Goal: Task Accomplishment & Management: Manage account settings

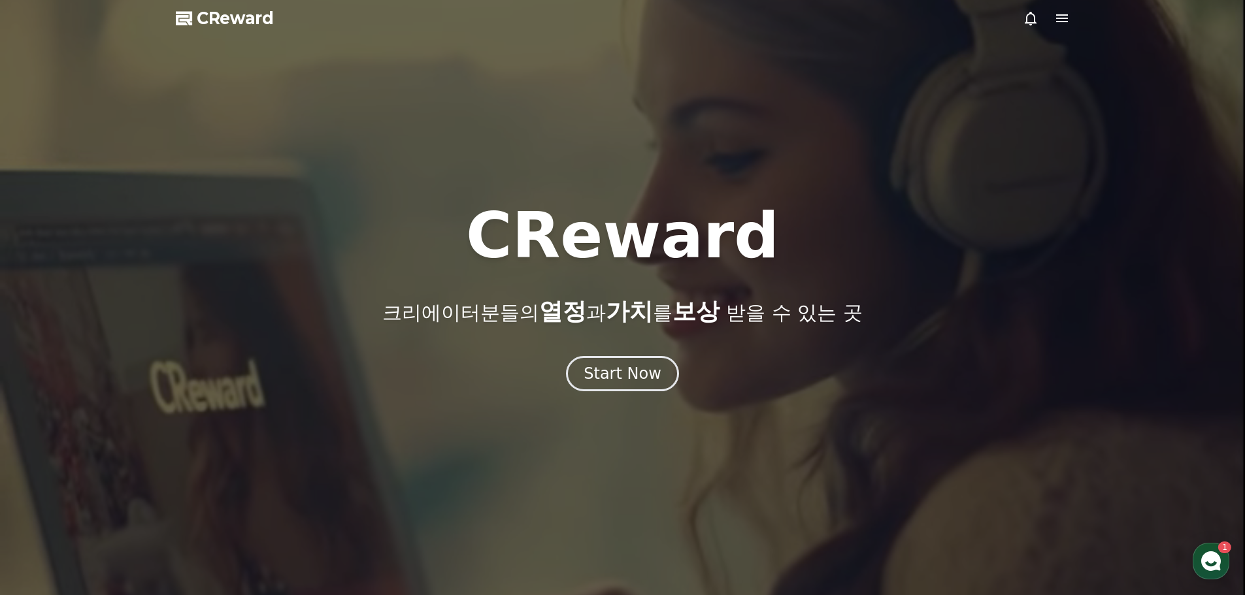
click at [1059, 18] on icon at bounding box center [1062, 18] width 12 height 8
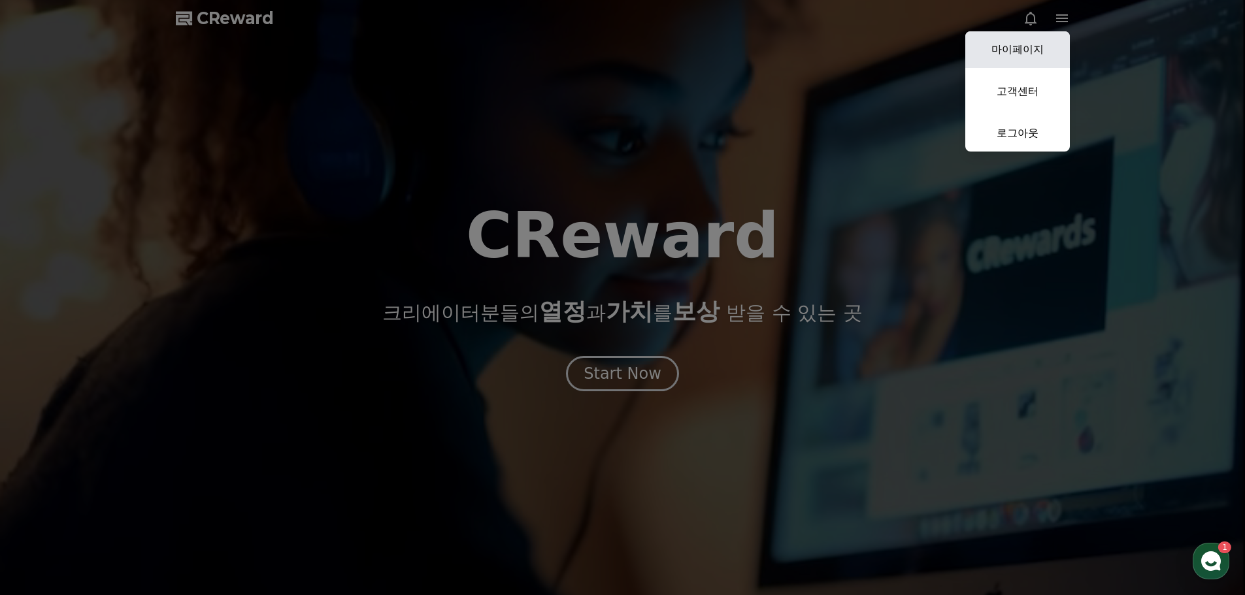
click at [1031, 48] on link "마이페이지" at bounding box center [1017, 49] width 105 height 37
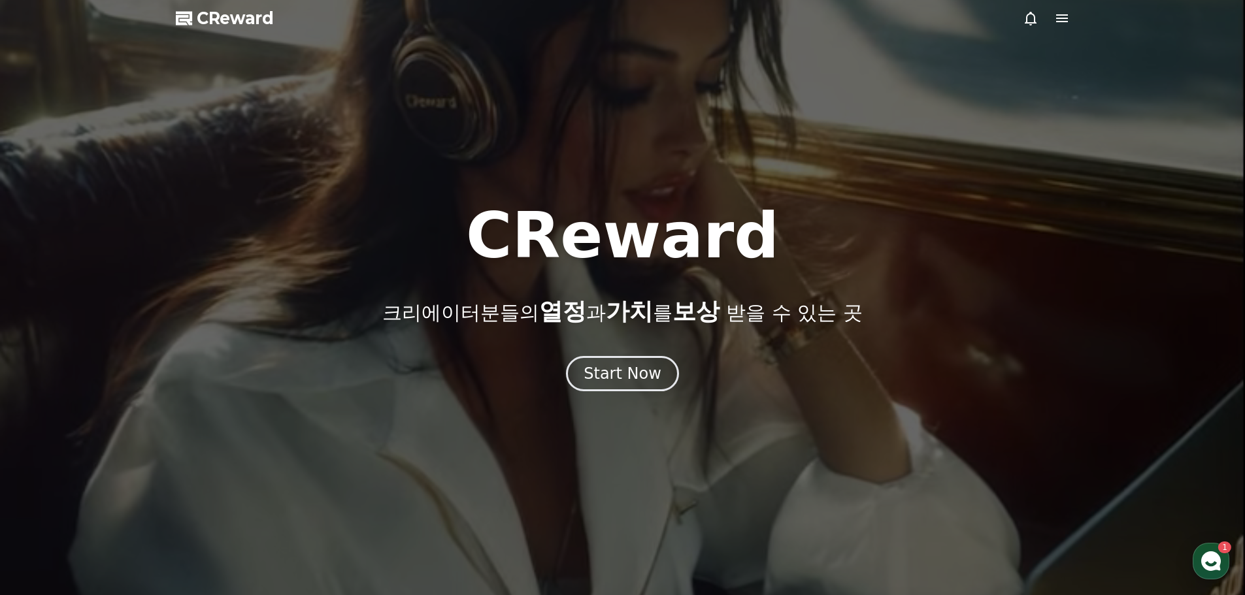
select select "**********"
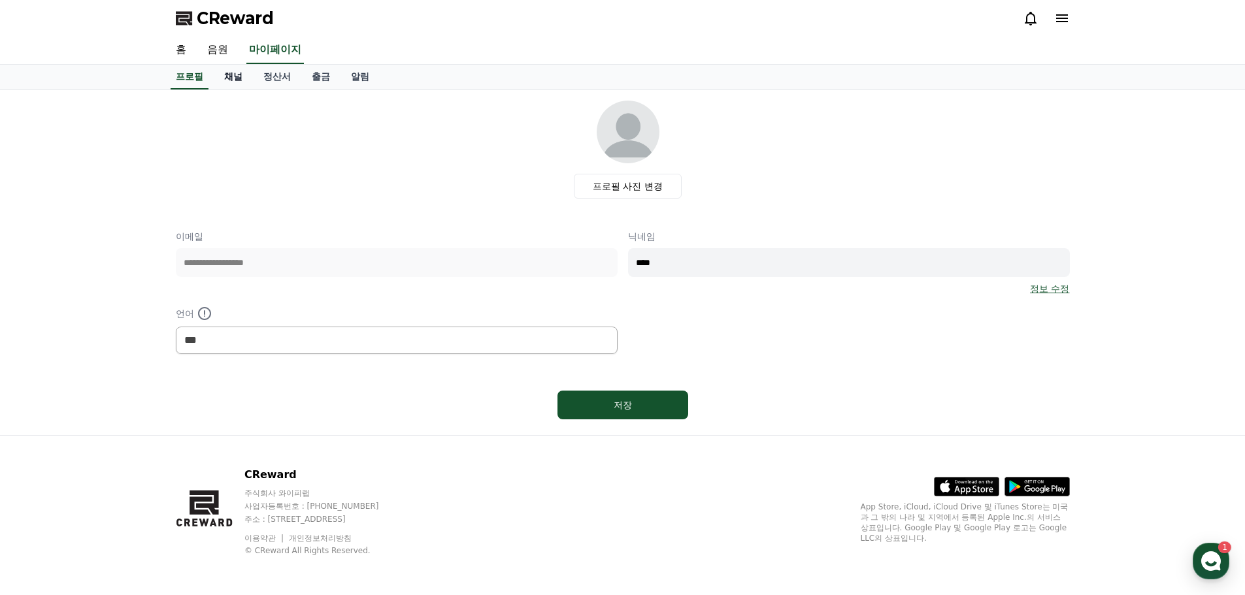
click at [237, 88] on link "채널" at bounding box center [233, 77] width 39 height 25
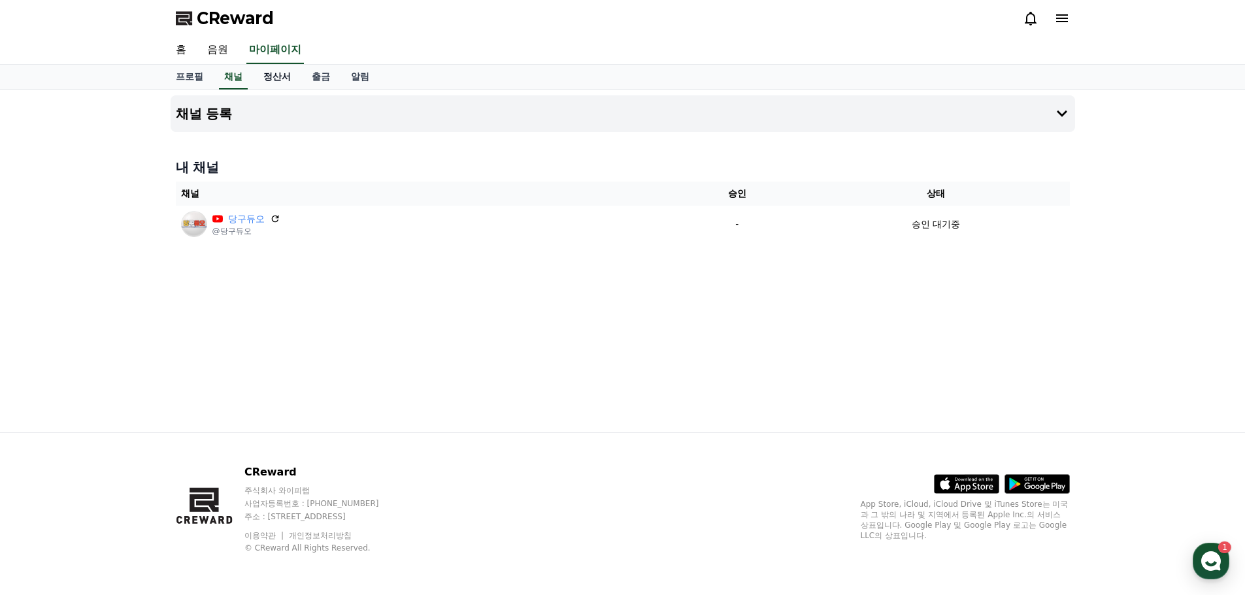
click at [278, 81] on link "정산서" at bounding box center [277, 77] width 48 height 25
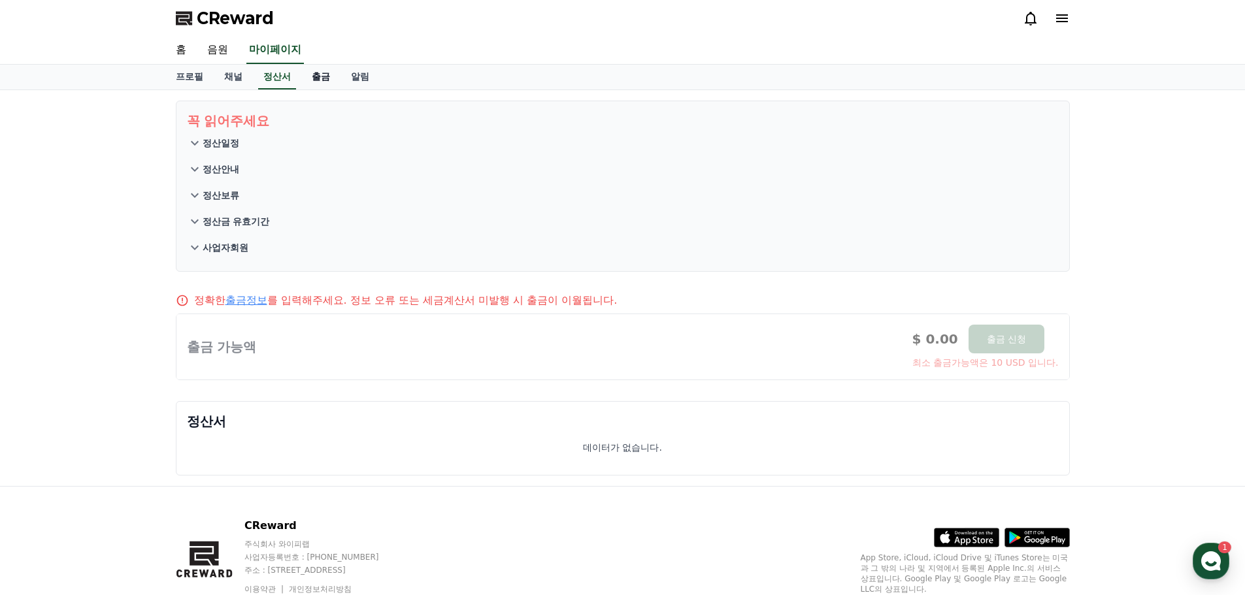
click at [313, 79] on link "출금" at bounding box center [320, 77] width 39 height 25
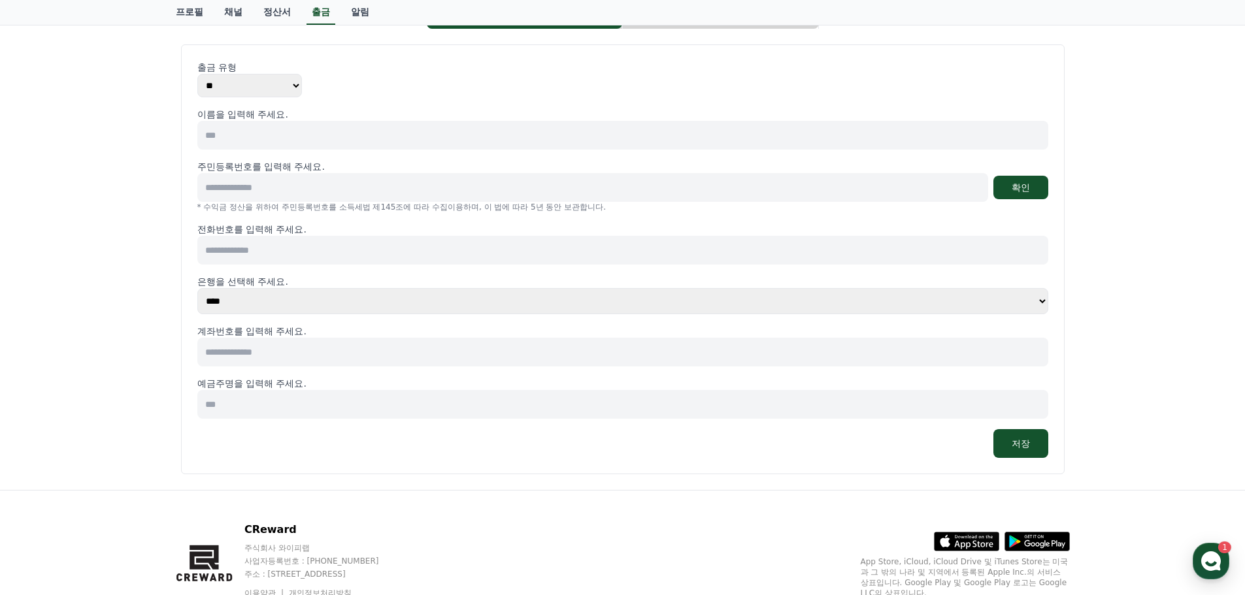
scroll to position [25, 0]
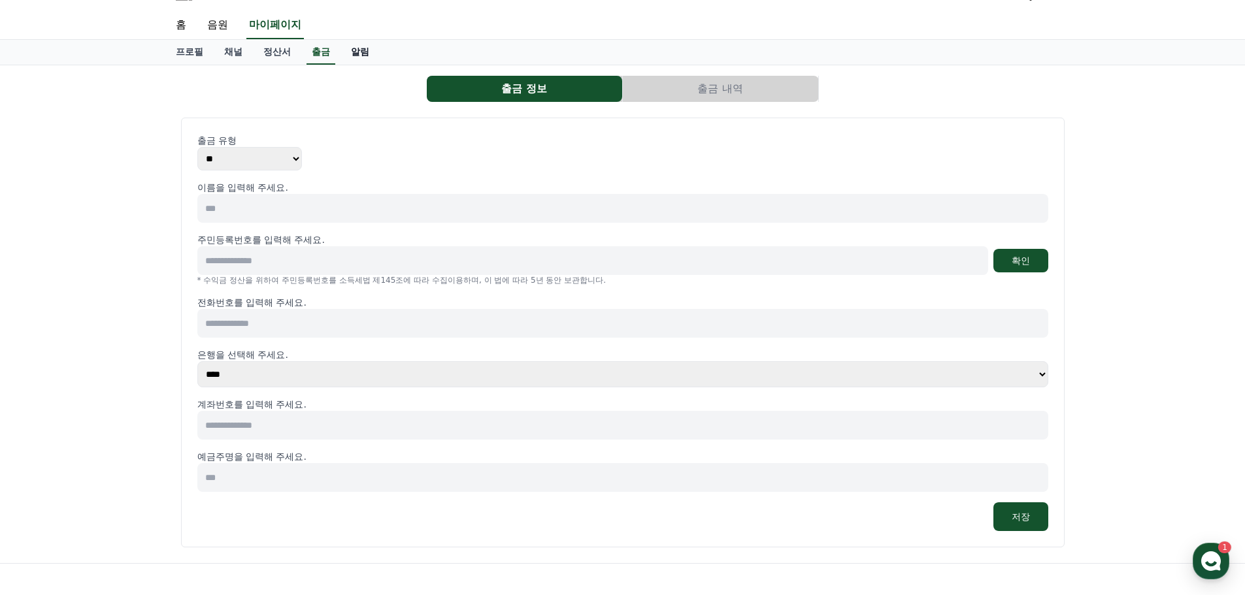
click at [367, 48] on link "알림" at bounding box center [359, 52] width 39 height 25
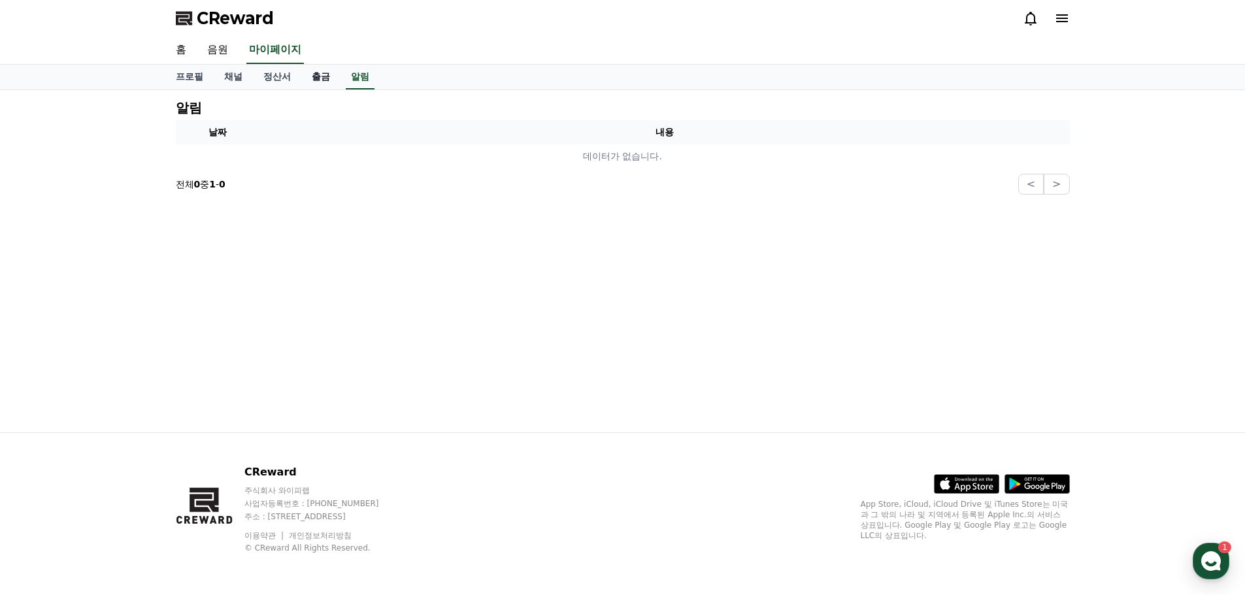
click at [319, 83] on link "출금" at bounding box center [320, 77] width 39 height 25
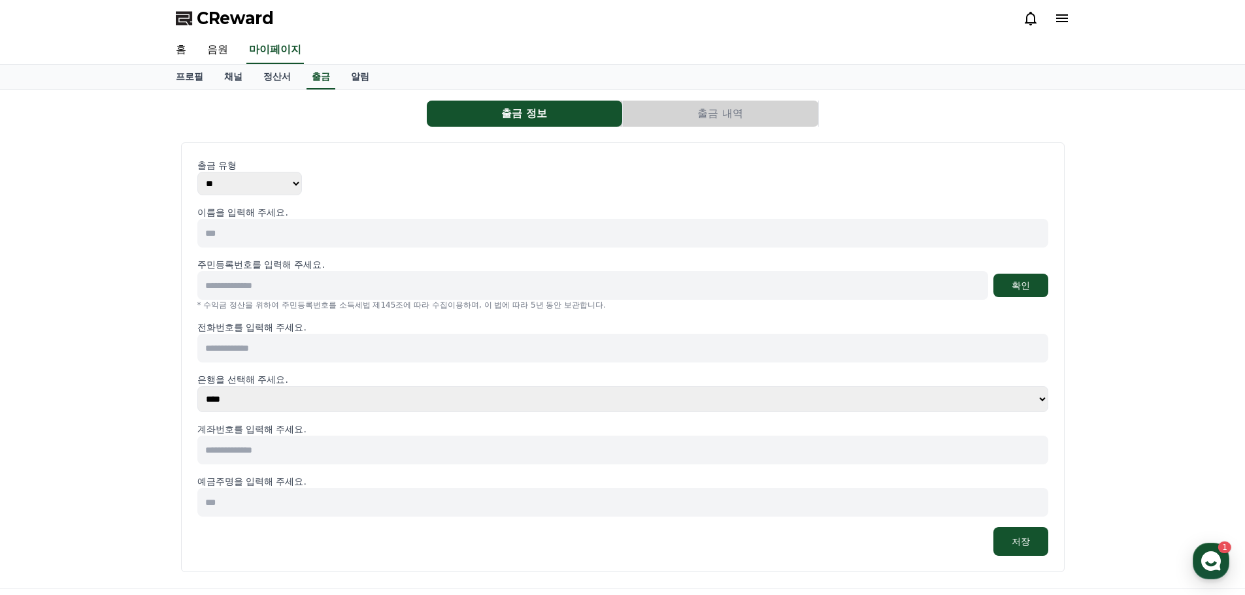
click at [661, 107] on button "출금 내역" at bounding box center [720, 114] width 195 height 26
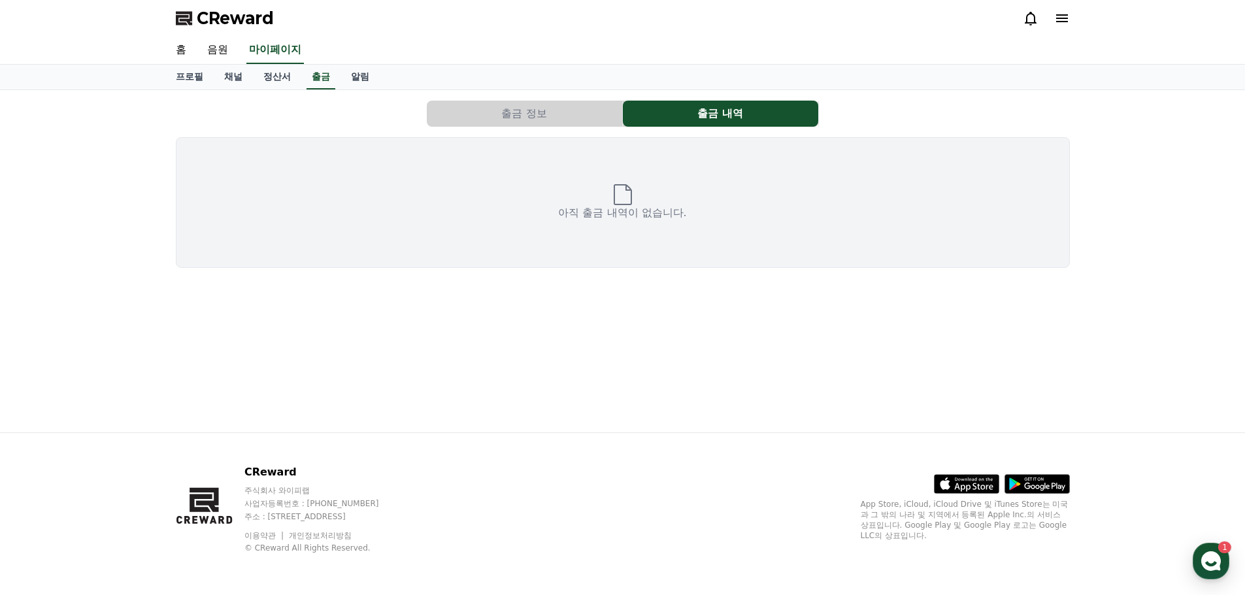
click at [566, 117] on button "출금 정보" at bounding box center [524, 114] width 195 height 26
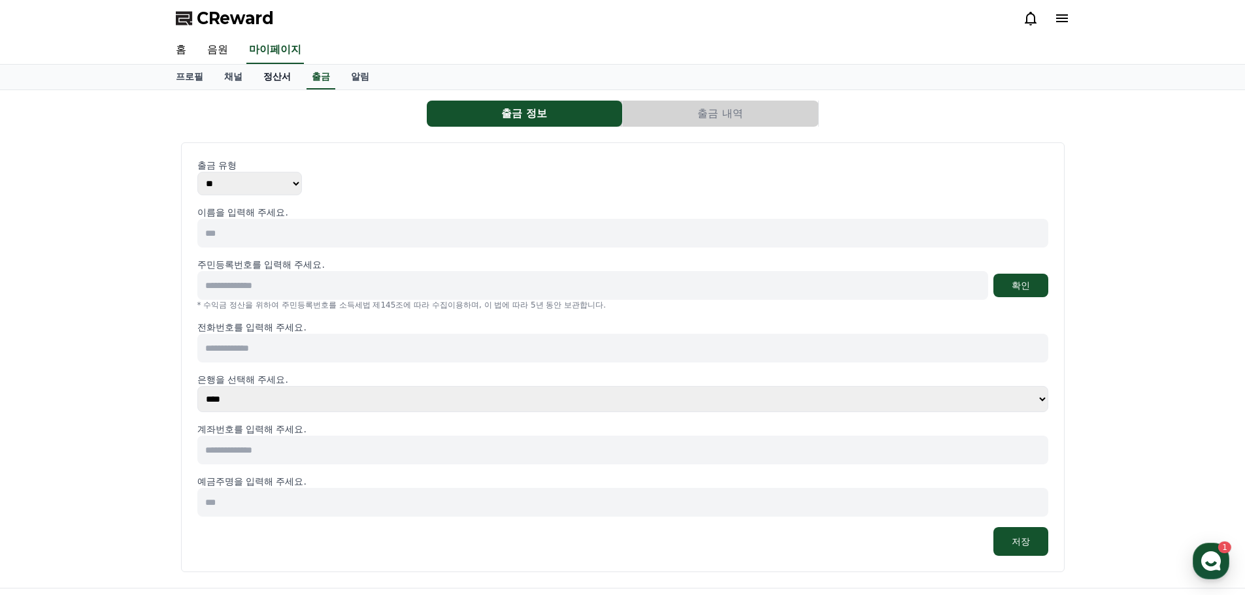
click at [284, 73] on link "정산서" at bounding box center [277, 77] width 48 height 25
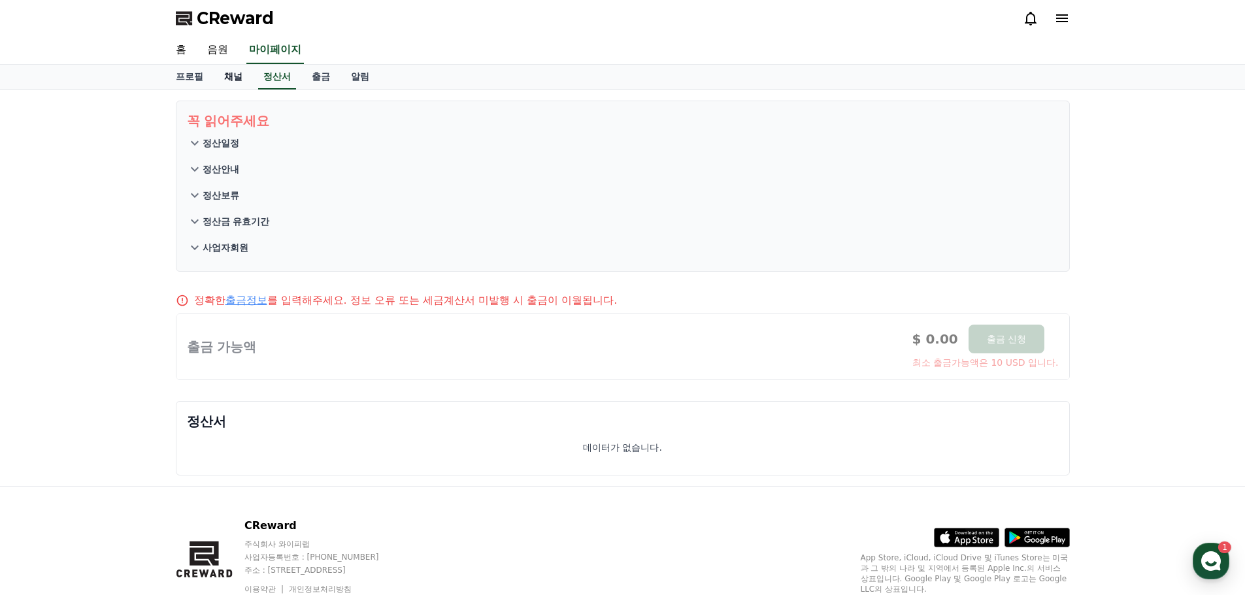
click at [237, 85] on link "채널" at bounding box center [233, 77] width 39 height 25
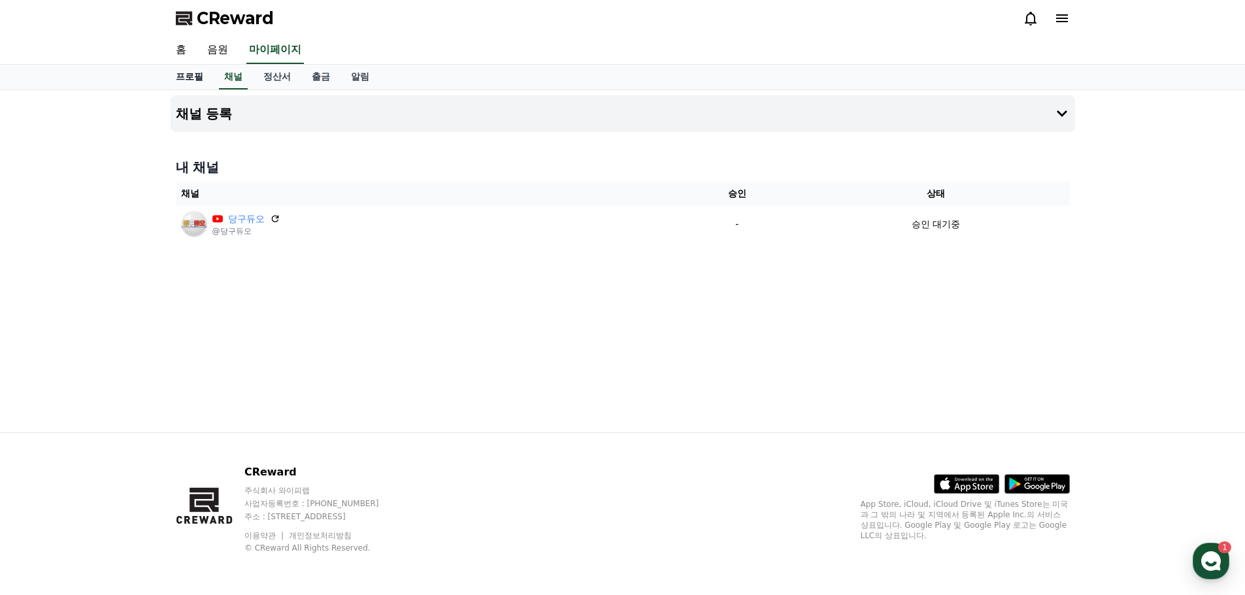
click at [198, 72] on link "프로필" at bounding box center [189, 77] width 48 height 25
select select "**********"
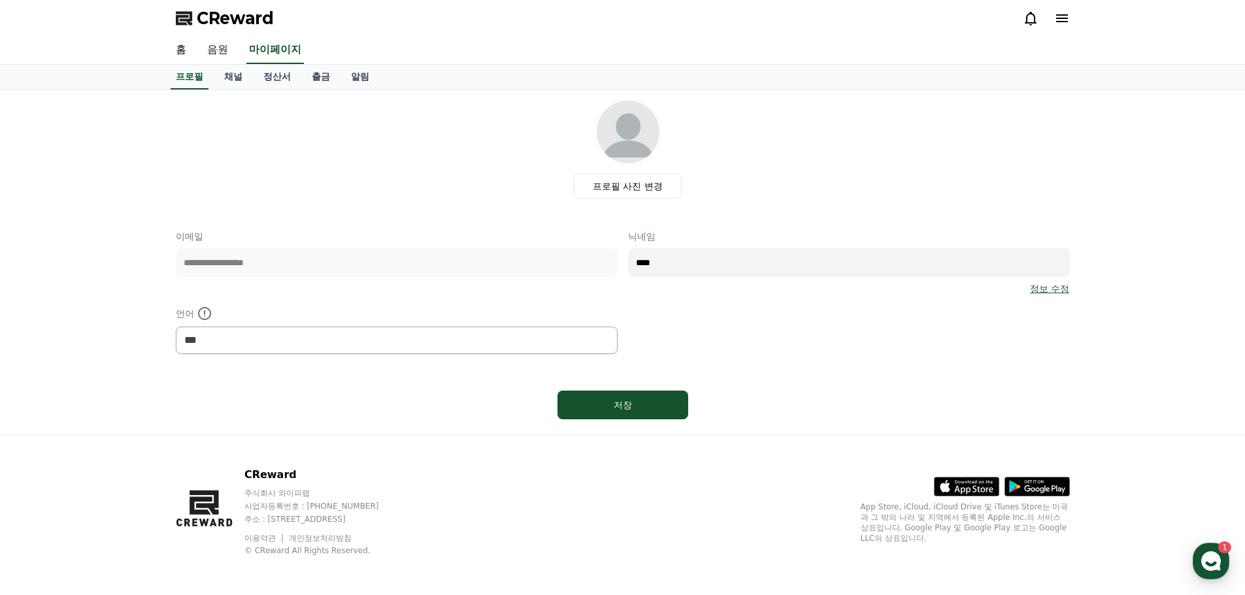
click at [214, 60] on link "음원" at bounding box center [218, 50] width 42 height 27
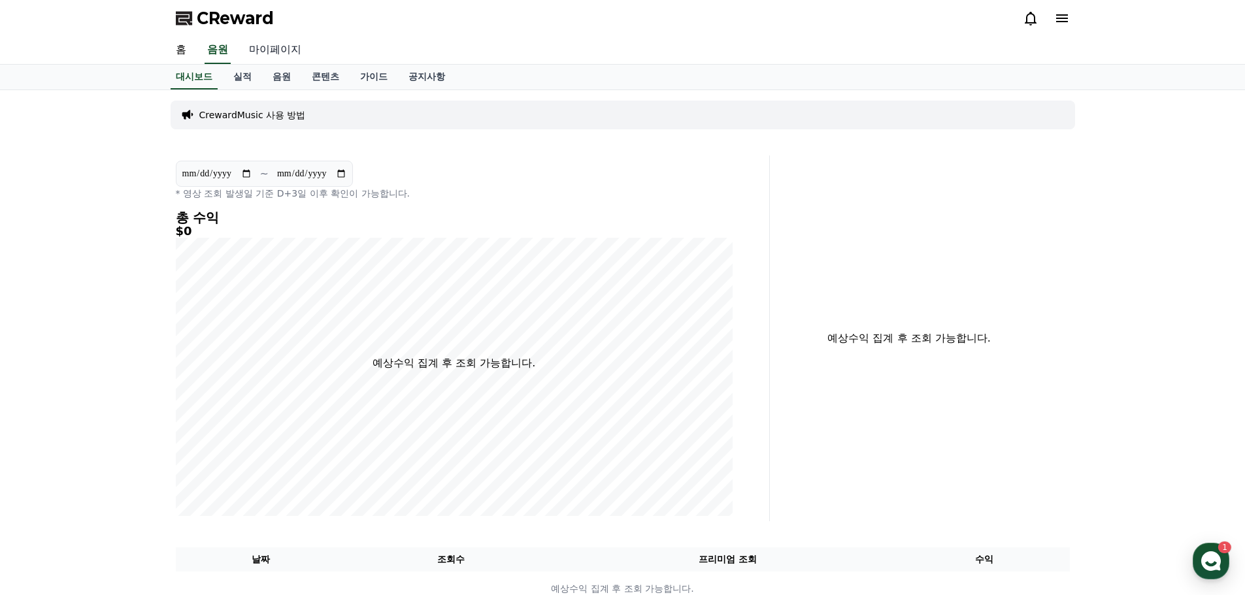
click at [278, 59] on link "마이페이지" at bounding box center [275, 50] width 73 height 27
select select "**********"
